Goal: Information Seeking & Learning: Learn about a topic

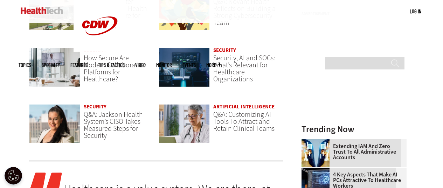
scroll to position [561, 0]
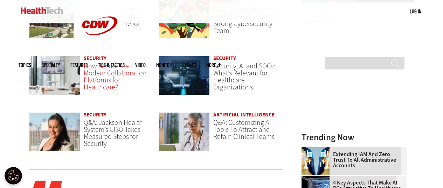
click at [93, 70] on span "How Secure Are Modern Collaboration Platforms for Healthcare?" at bounding box center [115, 76] width 63 height 30
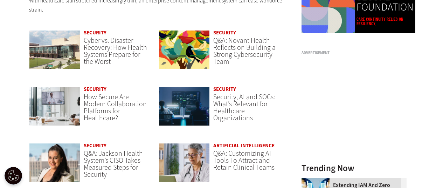
scroll to position [526, 0]
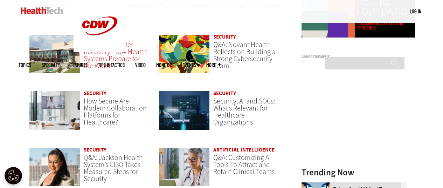
click at [101, 58] on span "Cyber vs. Disaster Recovery: How Health Systems Prepare for the Worst" at bounding box center [115, 55] width 63 height 30
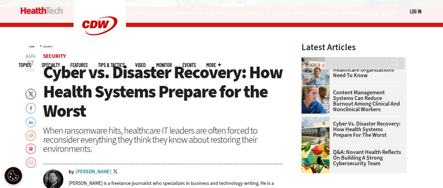
scroll to position [245, 0]
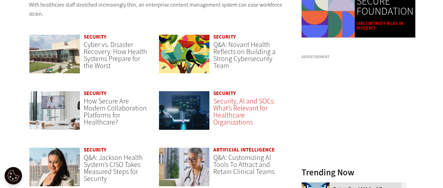
click at [232, 104] on span "Security, AI and SOCs: What’s Relevant for Healthcare Organizations" at bounding box center [244, 111] width 62 height 30
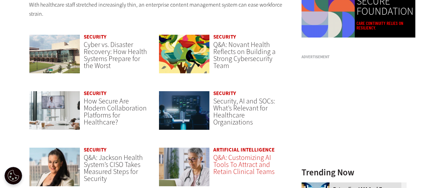
click at [246, 162] on span "Q&A: Customizing AI Tools To Attract and Retain Clinical Teams" at bounding box center [243, 164] width 61 height 23
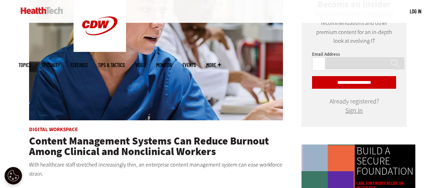
scroll to position [351, 0]
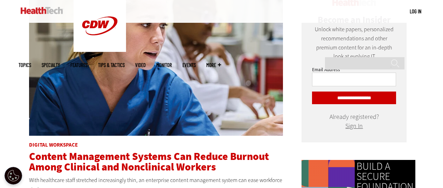
click at [108, 151] on span "Content Management Systems Can Reduce Burnout Among Clinical and Nonclinical Wo…" at bounding box center [149, 161] width 240 height 25
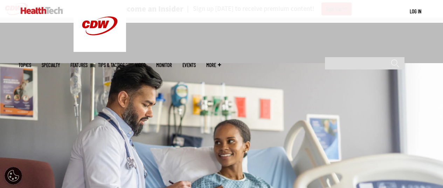
scroll to position [140, 0]
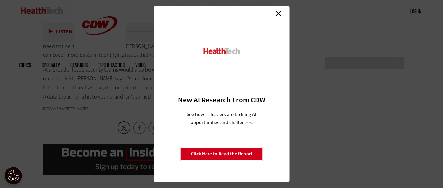
scroll to position [1507, 0]
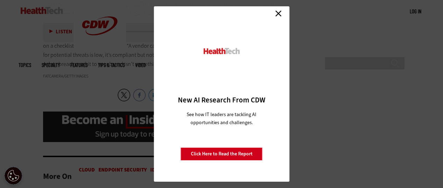
click at [278, 11] on link "Close" at bounding box center [278, 13] width 11 height 11
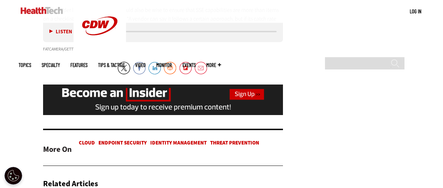
scroll to position [1542, 0]
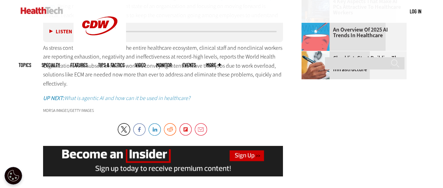
scroll to position [1052, 0]
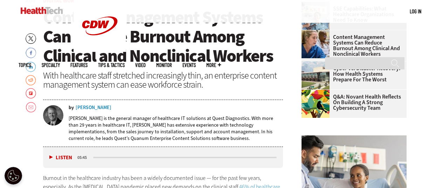
scroll to position [244, 0]
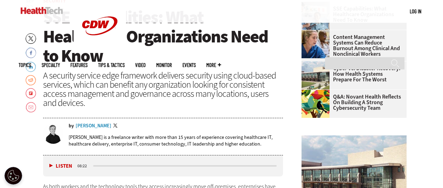
scroll to position [244, 0]
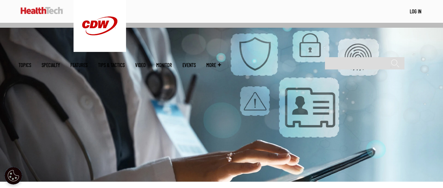
scroll to position [35, 0]
